Goal: Find contact information: Find contact information

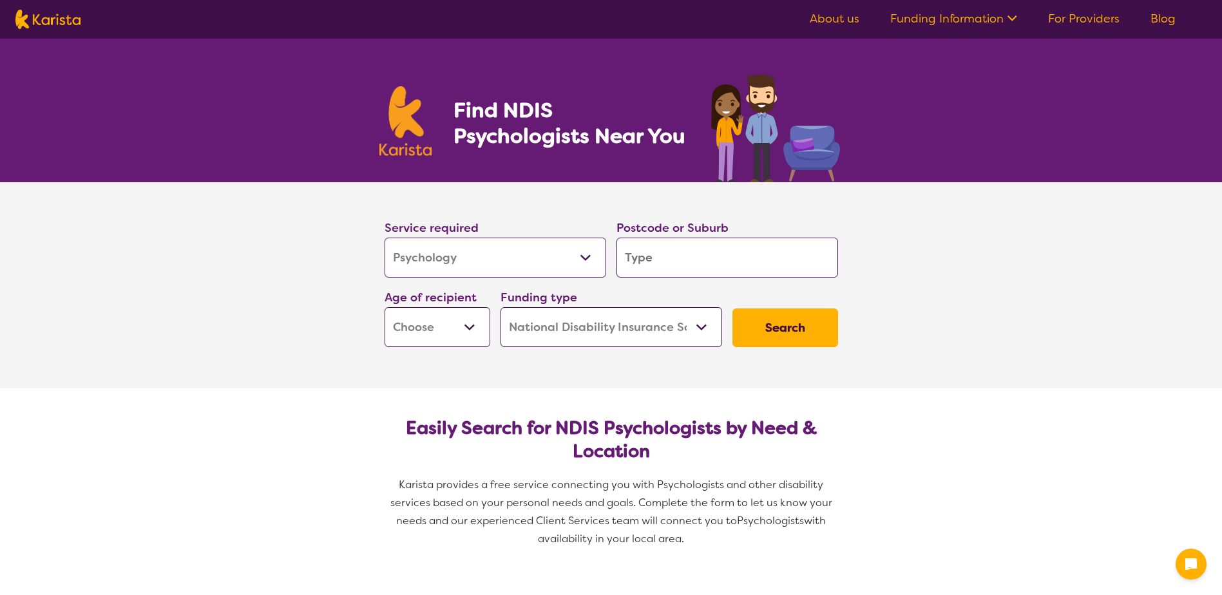
select select "Psychology"
select select "NDIS"
select select "Psychology"
select select "NDIS"
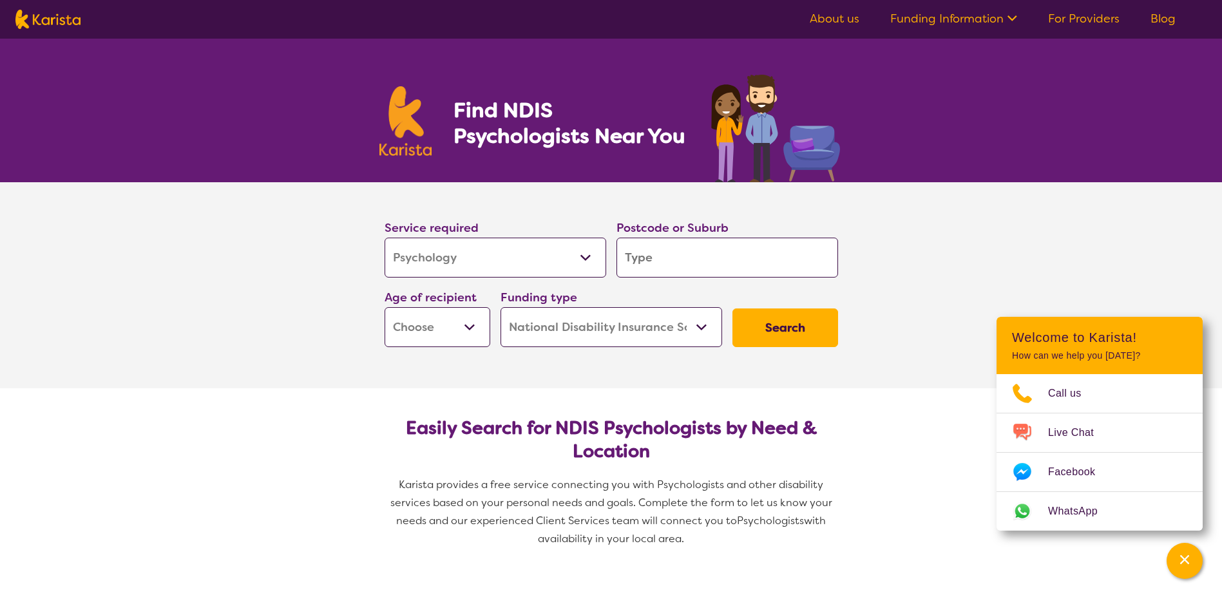
click at [695, 255] on input "search" at bounding box center [727, 258] width 222 height 40
type input "s"
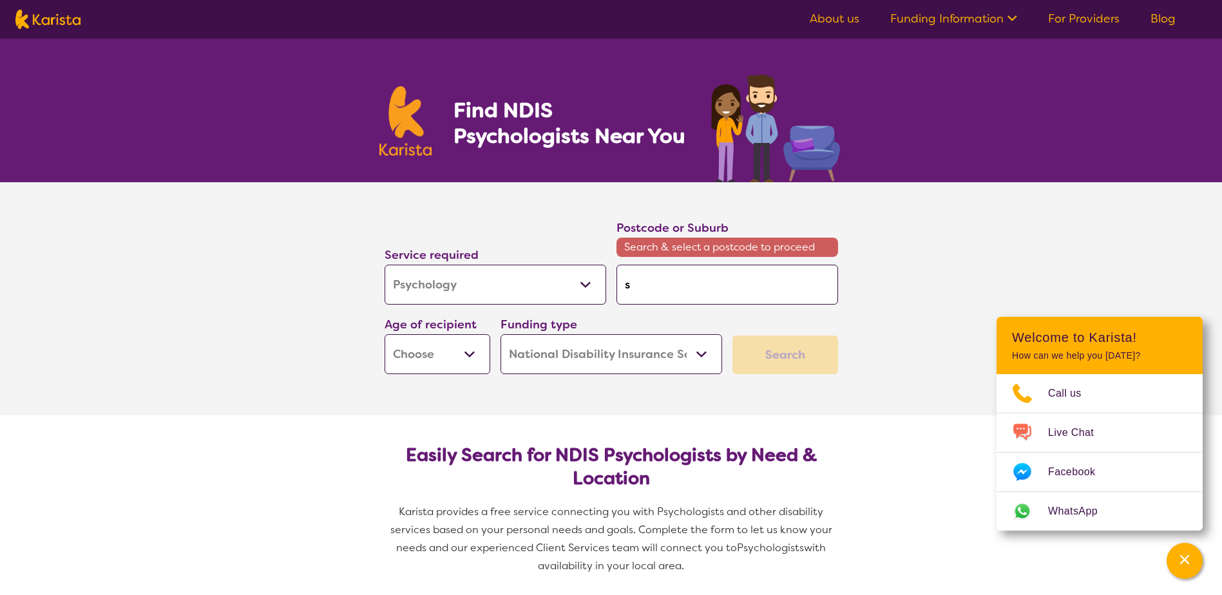
type input "so"
type input "sou"
type input "sout"
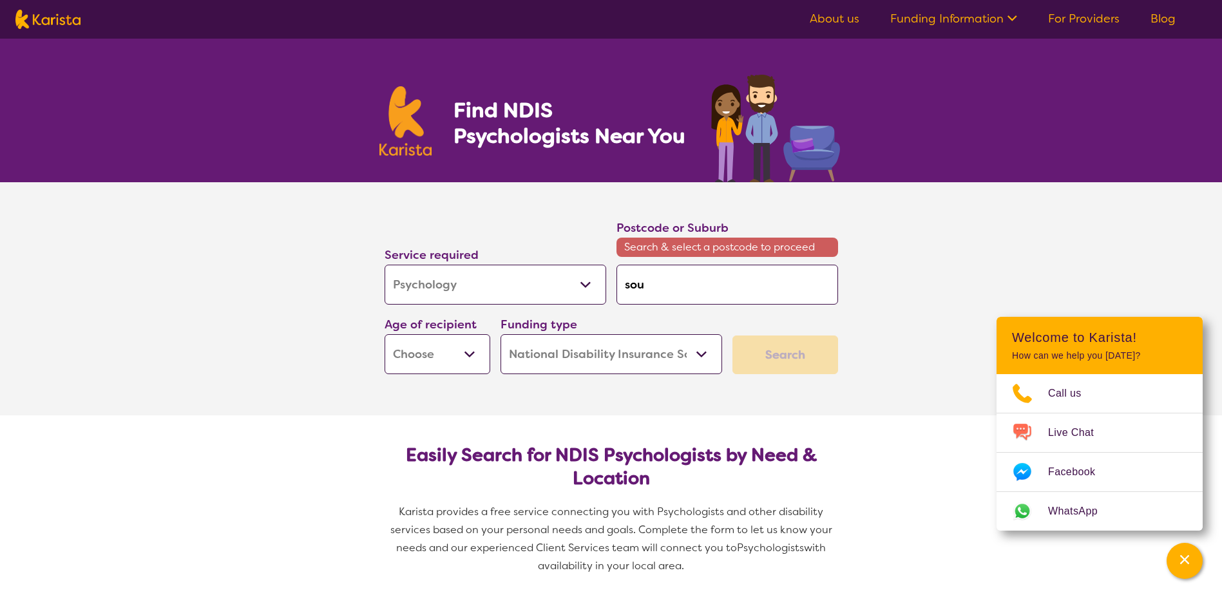
type input "sout"
type input "south"
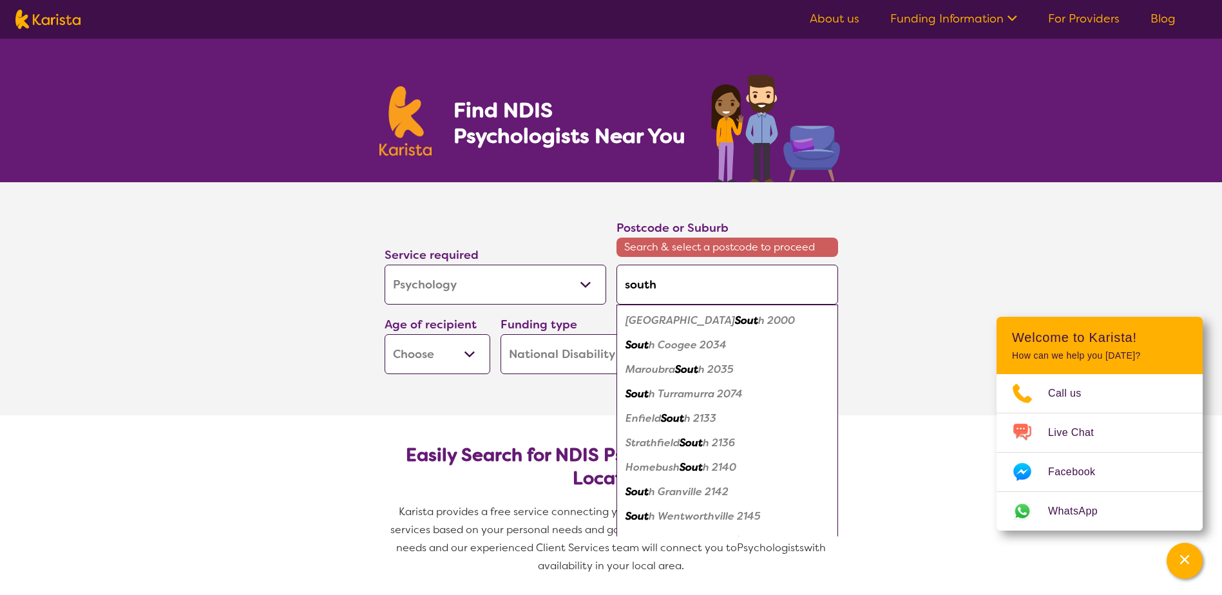
type input "southp"
type input "southpo"
type input "southpor"
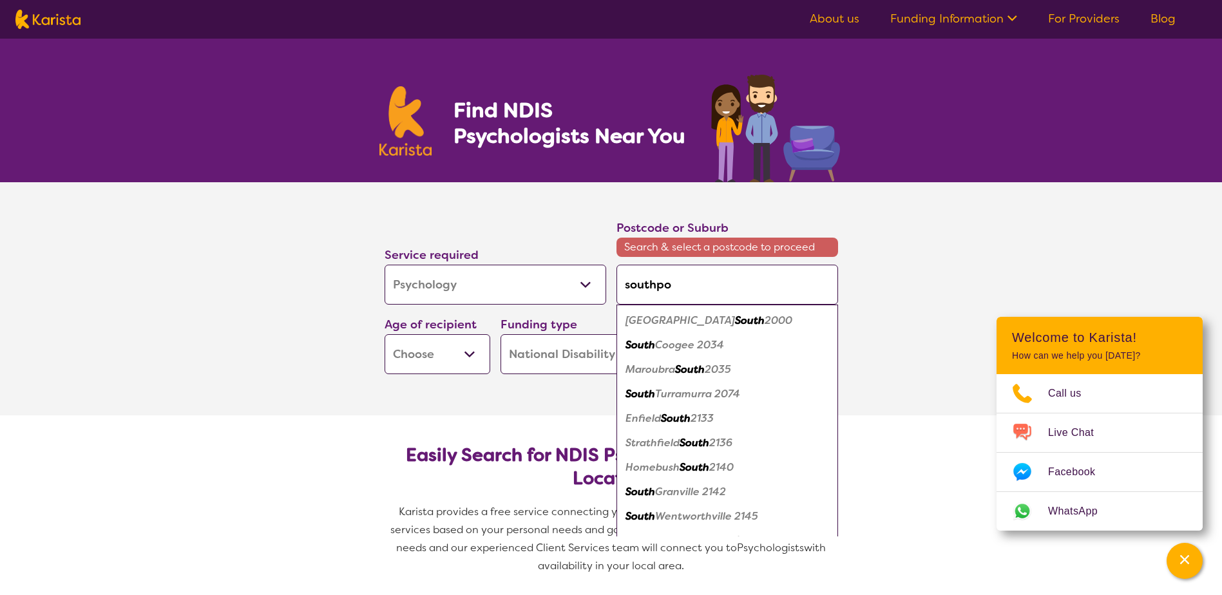
type input "southpor"
type input "southport"
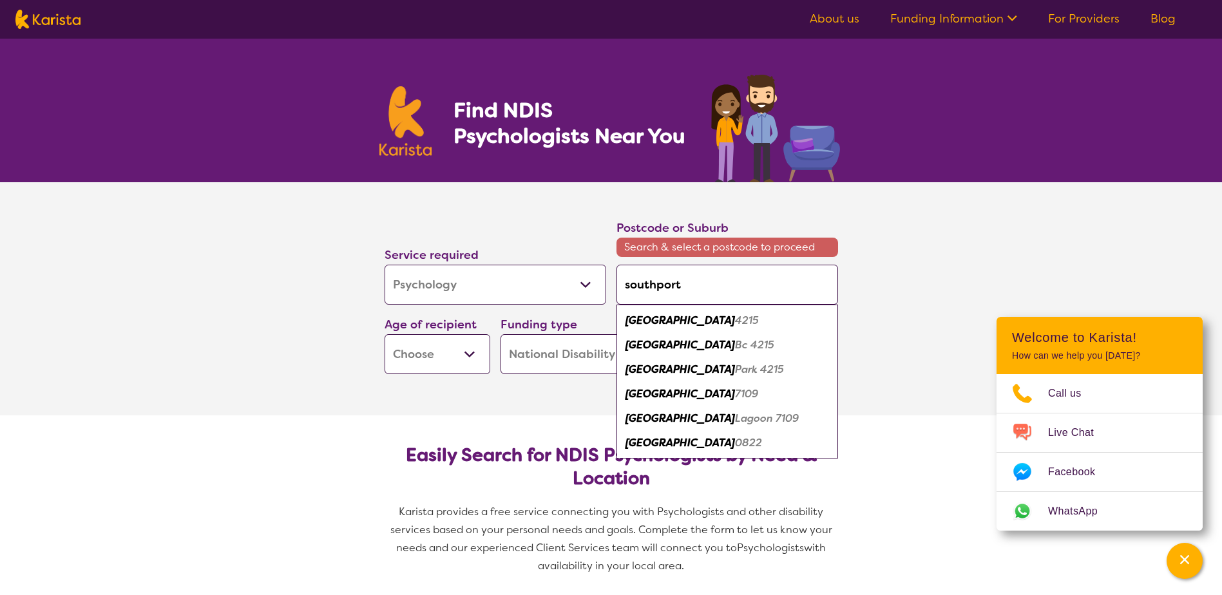
click at [718, 324] on div "Southport 4215" at bounding box center [727, 320] width 209 height 24
type input "4215"
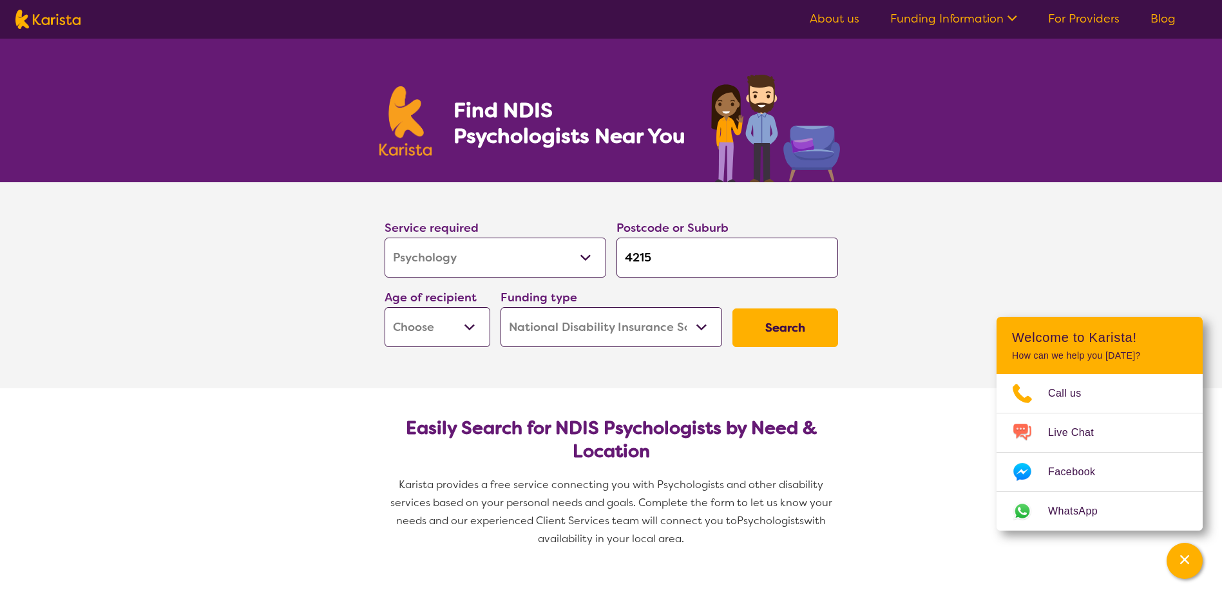
click at [431, 323] on select "Early Childhood - 0 to 9 Child - 10 to 11 Adolescent - 12 to 17 Adult - 18 to 6…" at bounding box center [437, 327] width 106 height 40
click at [447, 330] on select "Early Childhood - 0 to 9 Child - 10 to 11 Adolescent - 12 to 17 Adult - 18 to 6…" at bounding box center [437, 327] width 106 height 40
select select "CH"
click at [384, 307] on select "Early Childhood - 0 to 9 Child - 10 to 11 Adolescent - 12 to 17 Adult - 18 to 6…" at bounding box center [437, 327] width 106 height 40
select select "CH"
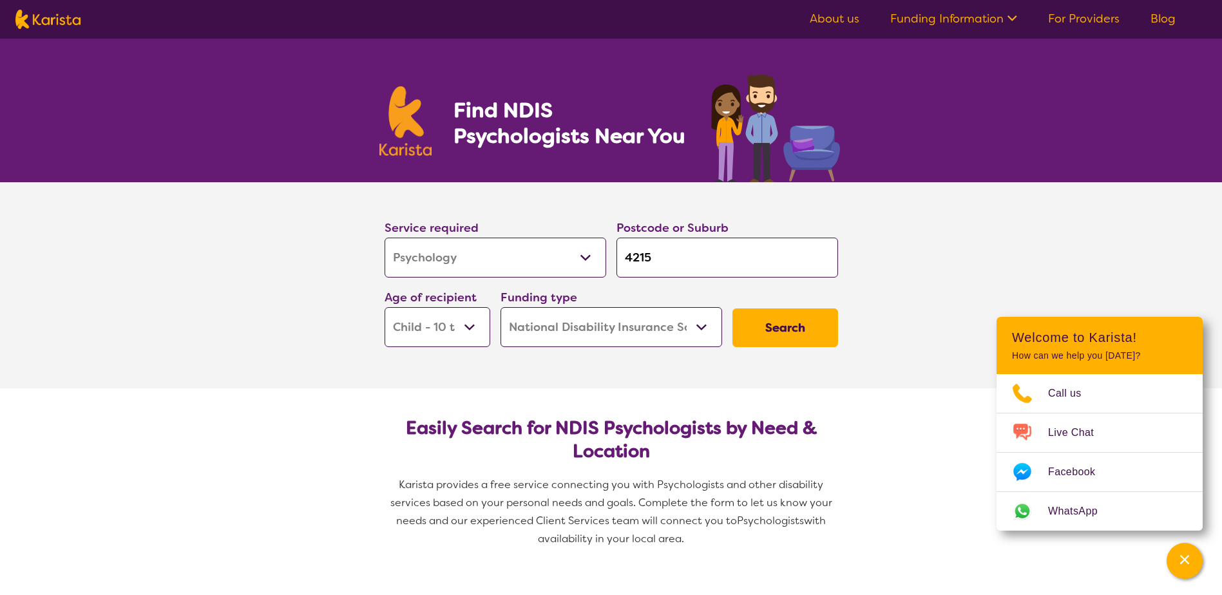
click at [663, 333] on select "Home Care Package (HCP) National Disability Insurance Scheme (NDIS) I don't know" at bounding box center [611, 327] width 222 height 40
click at [804, 334] on button "Search" at bounding box center [785, 327] width 106 height 39
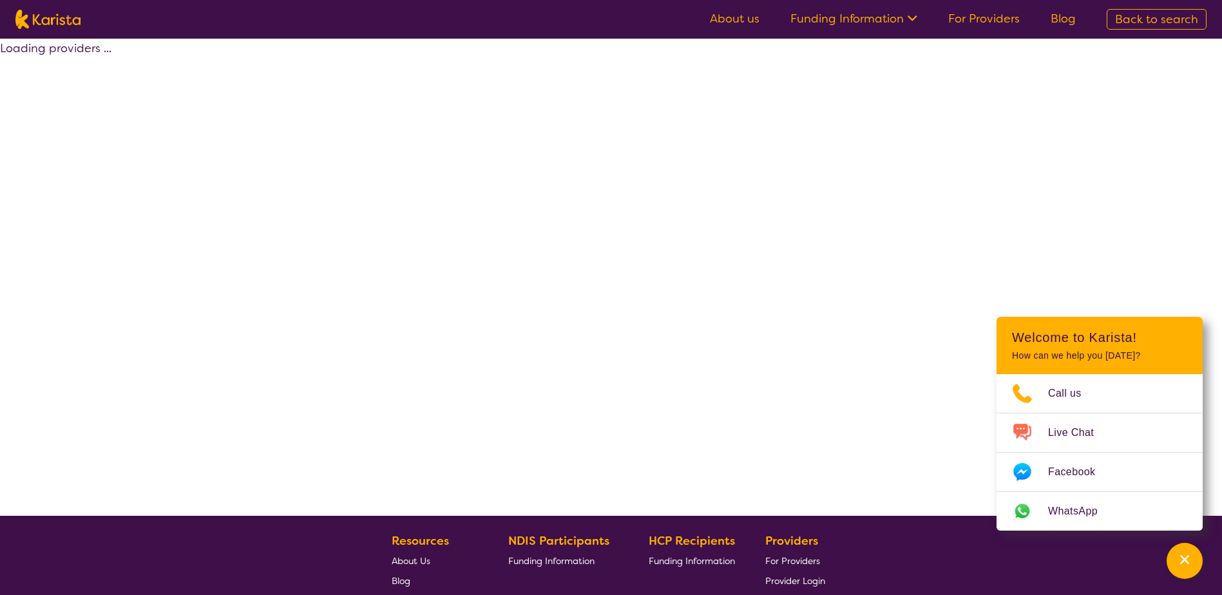
select select "by_score"
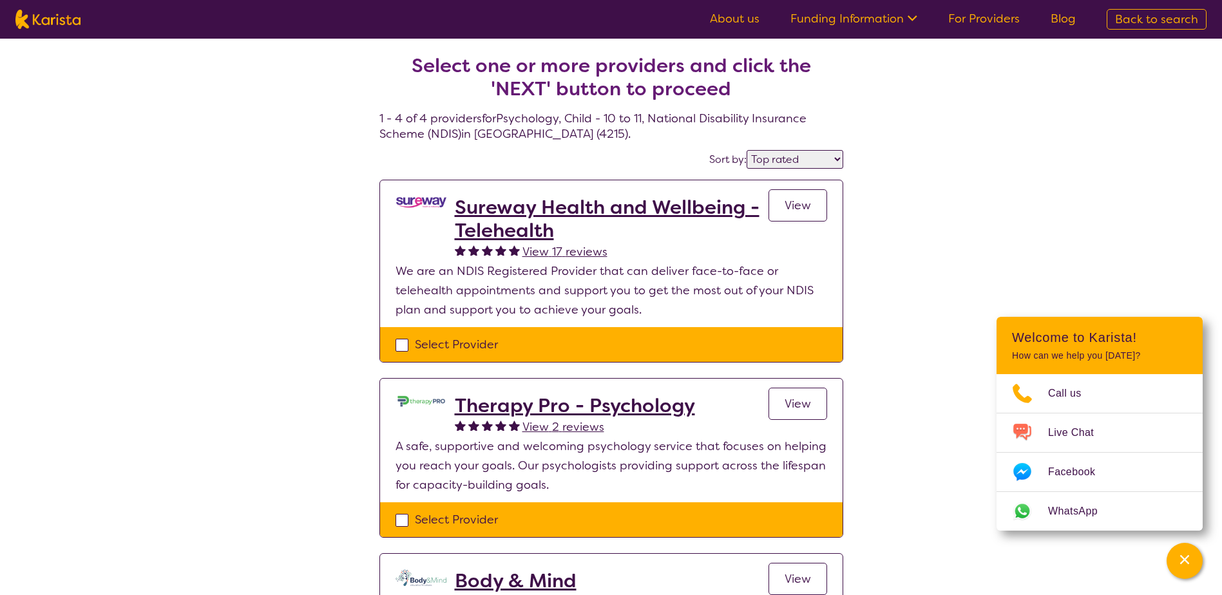
select select "Psychology"
select select "CH"
select select "NDIS"
select select "Psychology"
select select "CH"
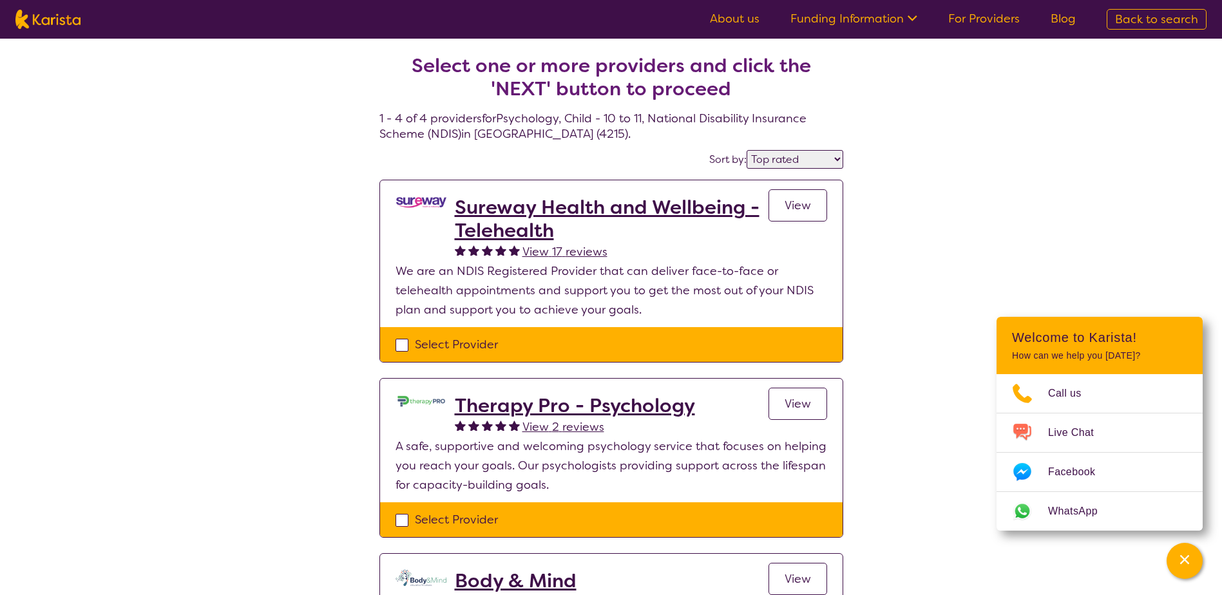
select select "NDIS"
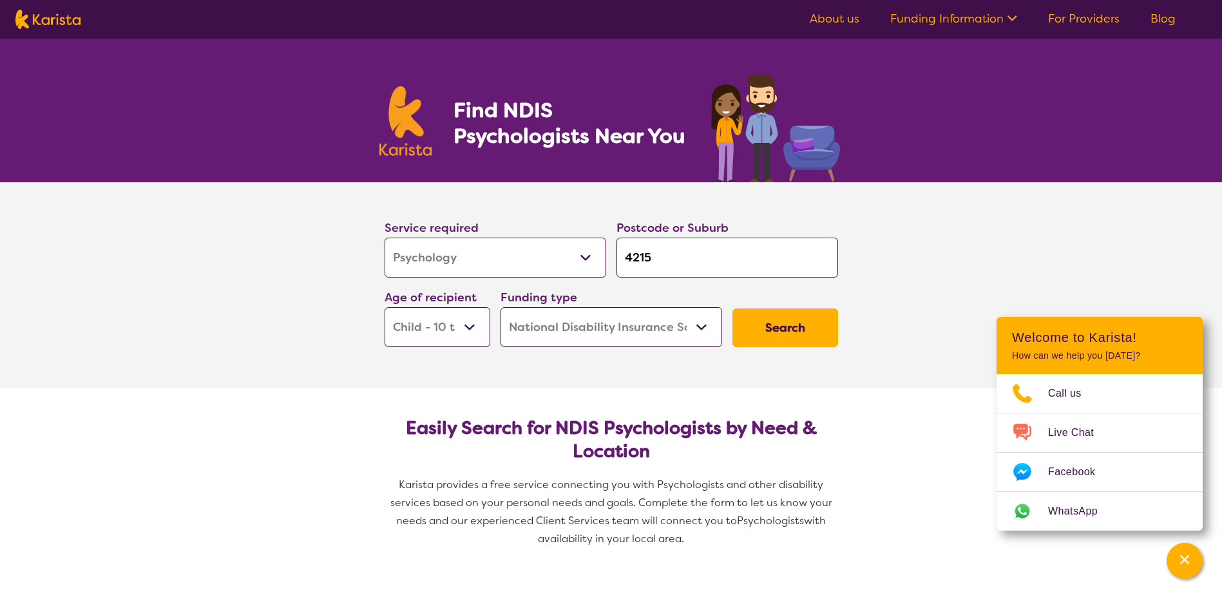
click at [788, 313] on button "Search" at bounding box center [785, 327] width 106 height 39
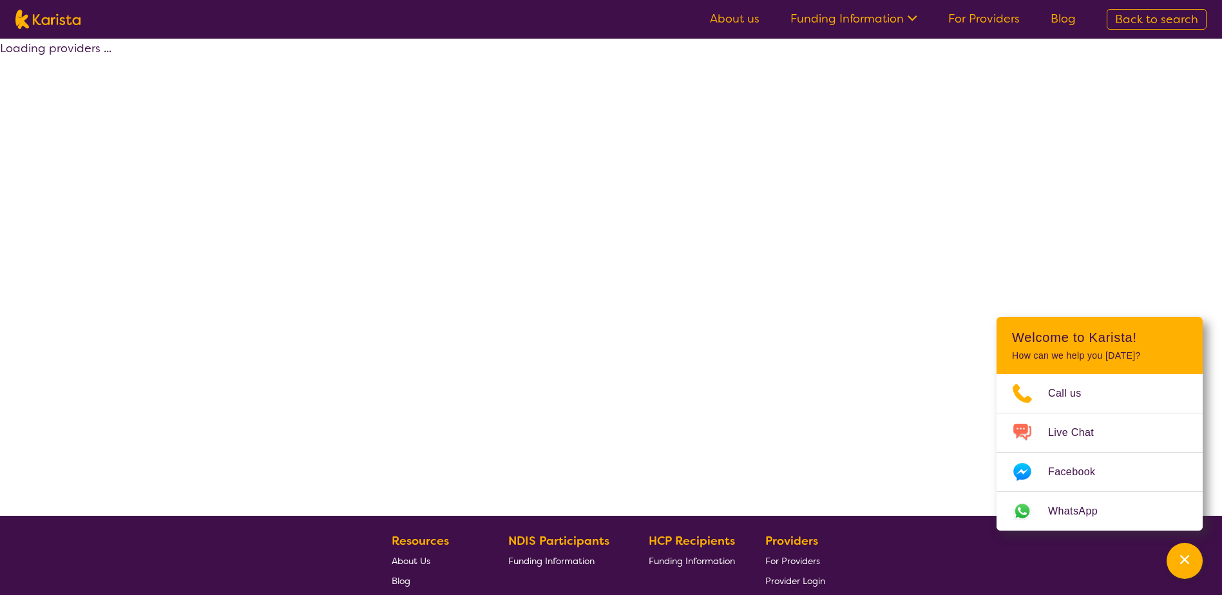
select select "by_score"
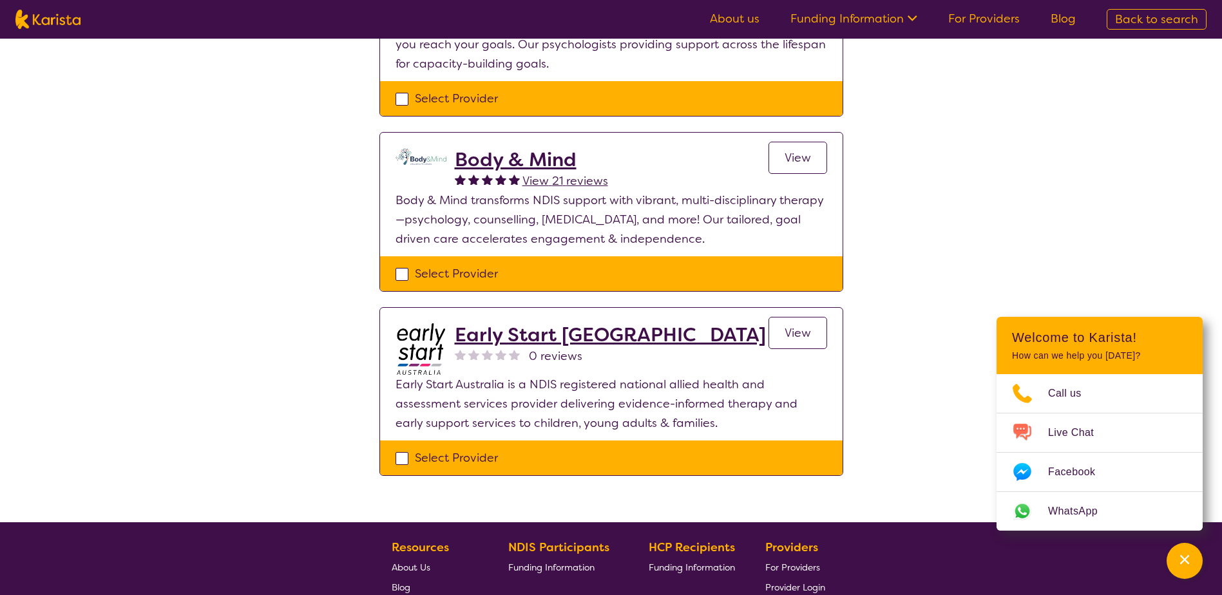
scroll to position [451, 0]
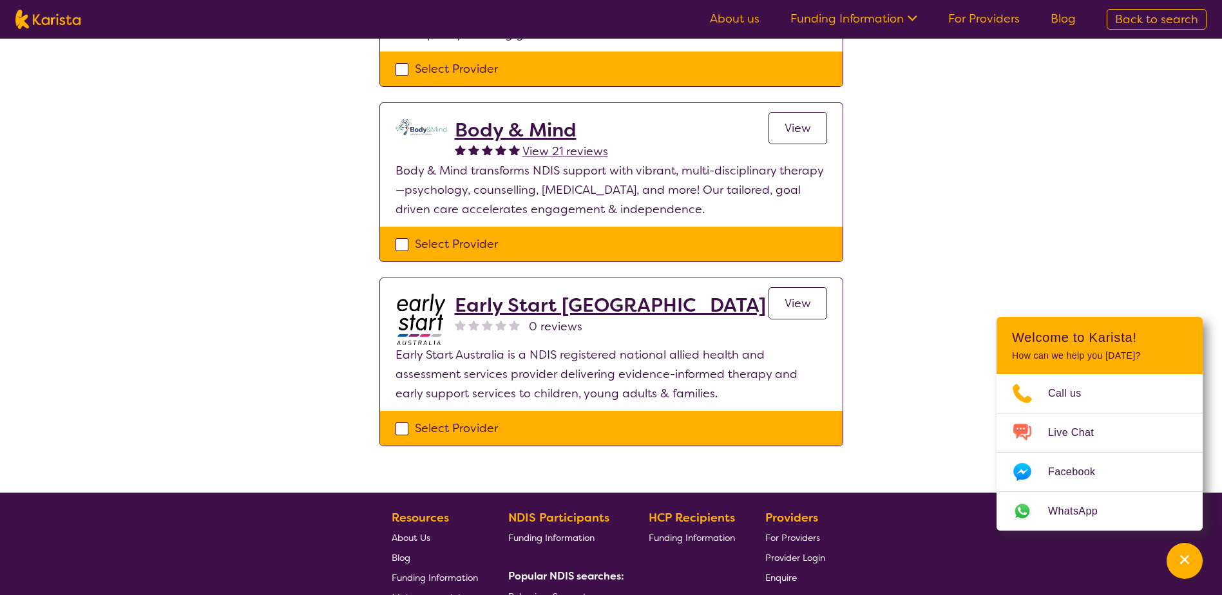
click at [779, 304] on link "View" at bounding box center [797, 303] width 59 height 32
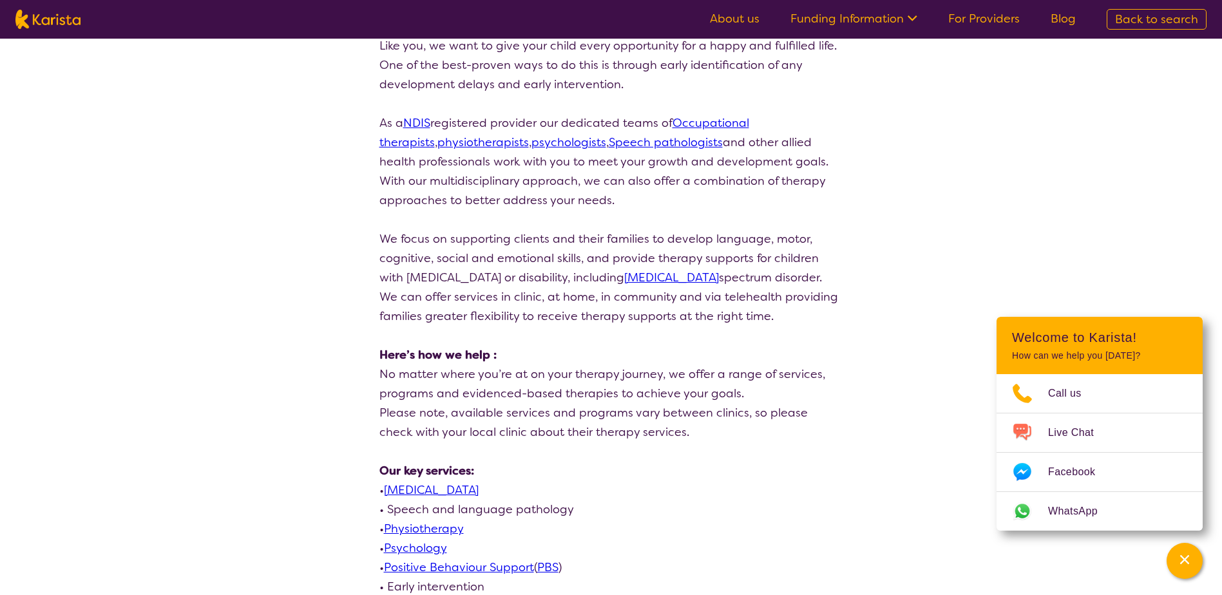
scroll to position [258, 0]
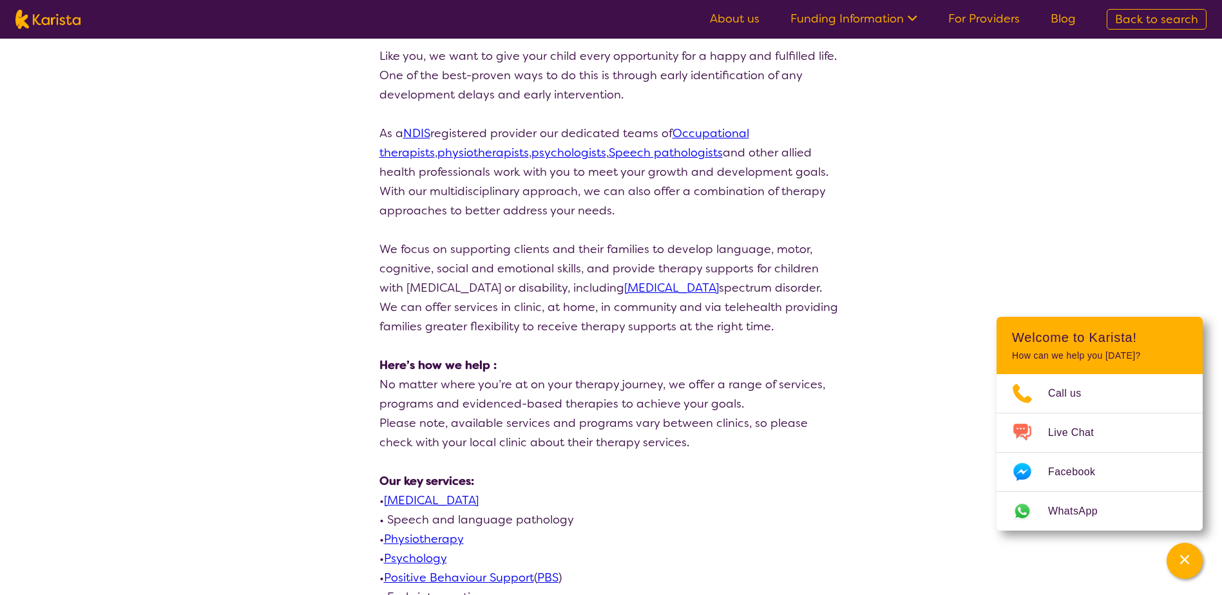
click at [435, 558] on link "Psychology" at bounding box center [415, 558] width 63 height 15
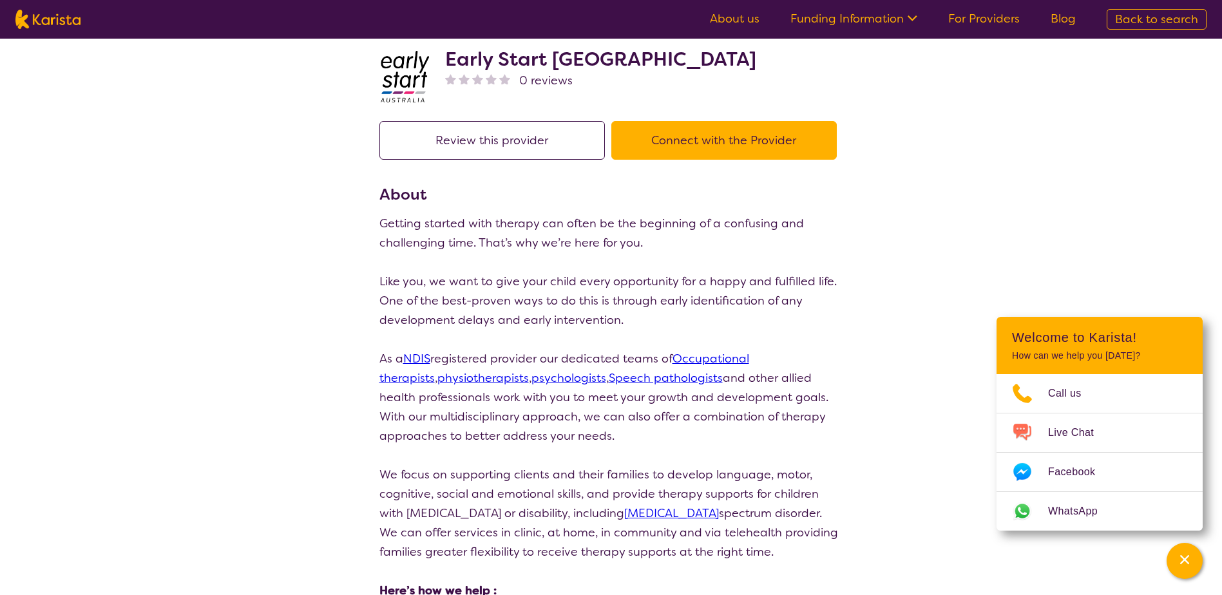
scroll to position [0, 0]
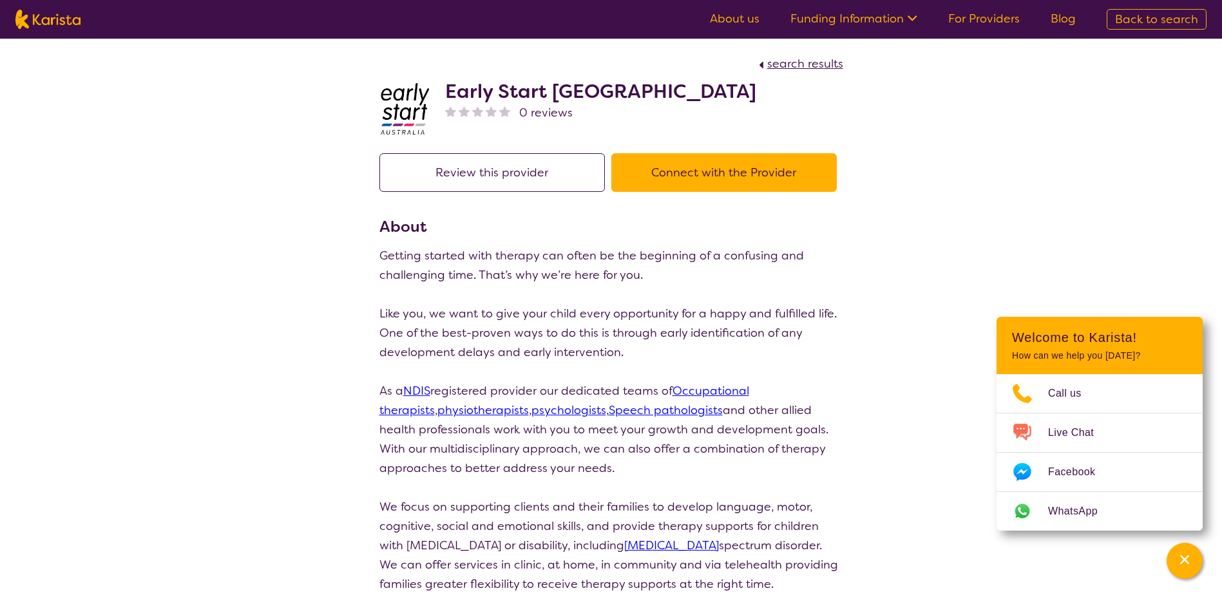
click at [726, 171] on button "Connect with the Provider" at bounding box center [723, 172] width 225 height 39
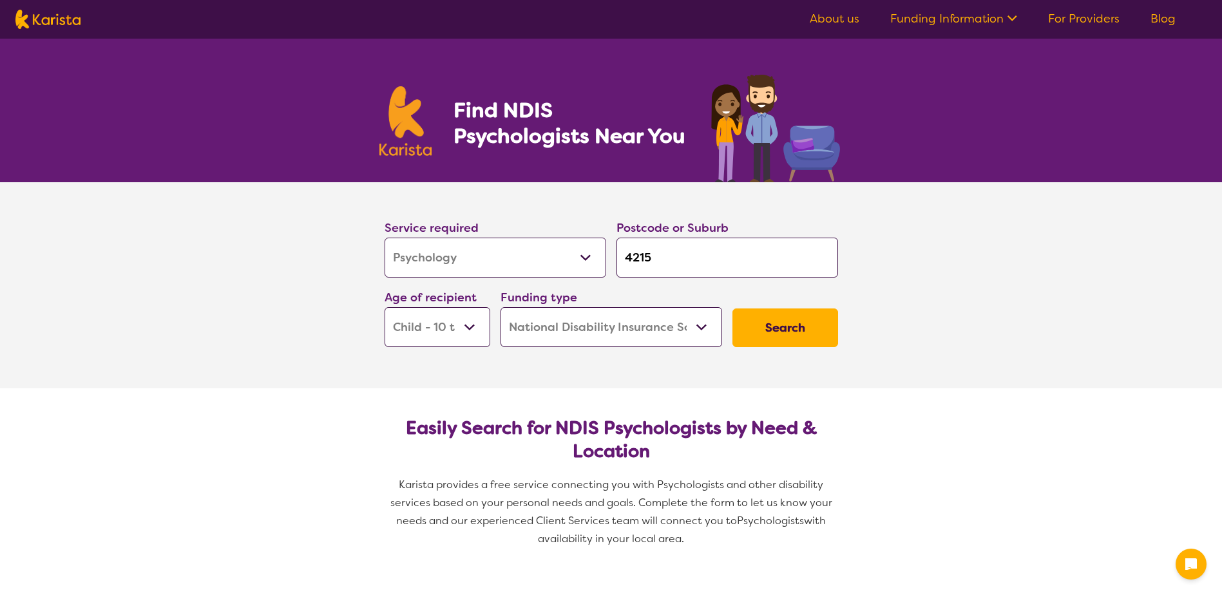
select select "Psychology"
select select "CH"
select select "NDIS"
select select "Psychology"
select select "CH"
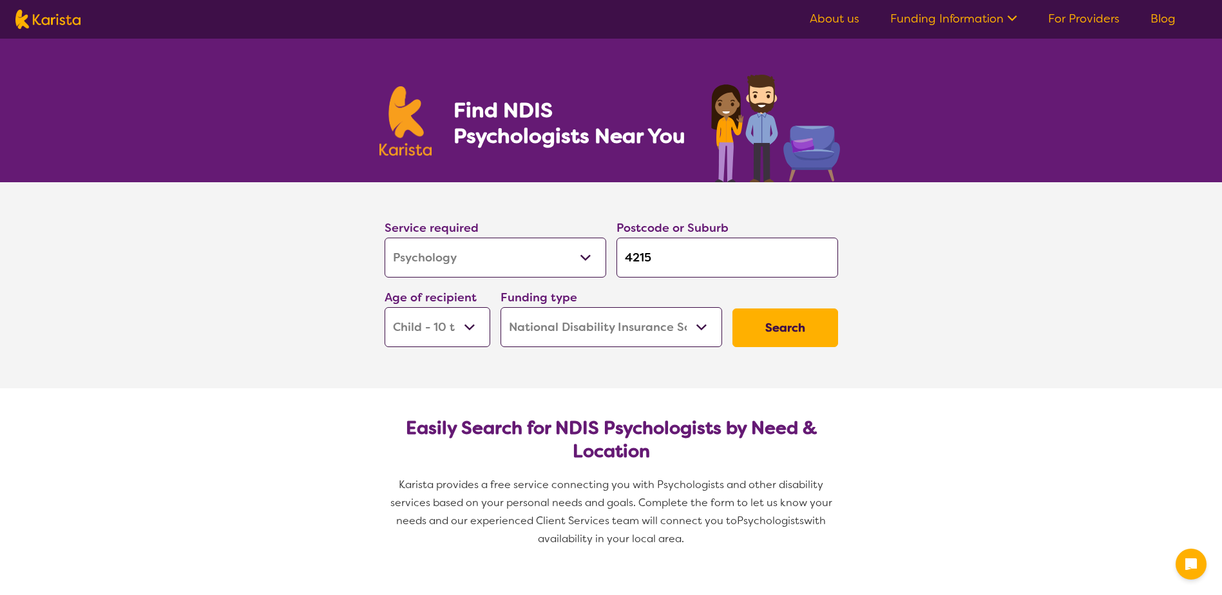
select select "NDIS"
